Goal: Navigation & Orientation: Find specific page/section

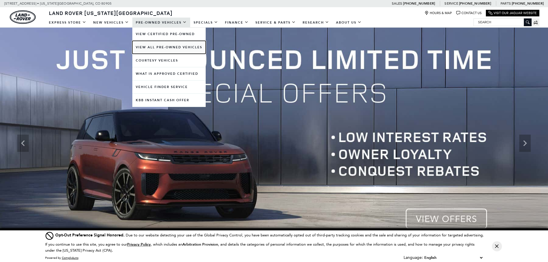
click at [164, 47] on link "View All Pre-Owned Vehicles" at bounding box center [168, 47] width 73 height 13
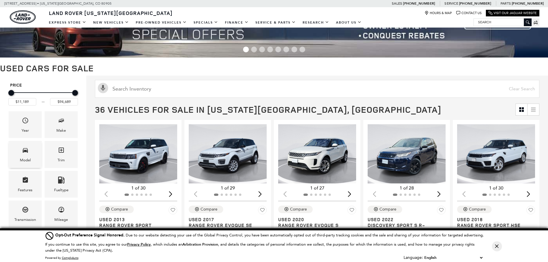
click at [26, 148] on icon "Model" at bounding box center [25, 150] width 7 height 7
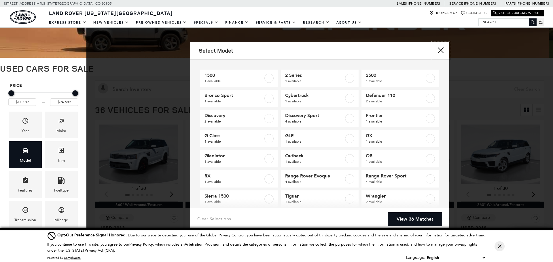
click at [440, 53] on button "close" at bounding box center [440, 50] width 17 height 17
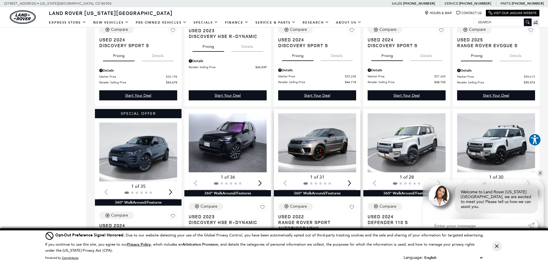
scroll to position [489, 0]
